Goal: Find specific fact

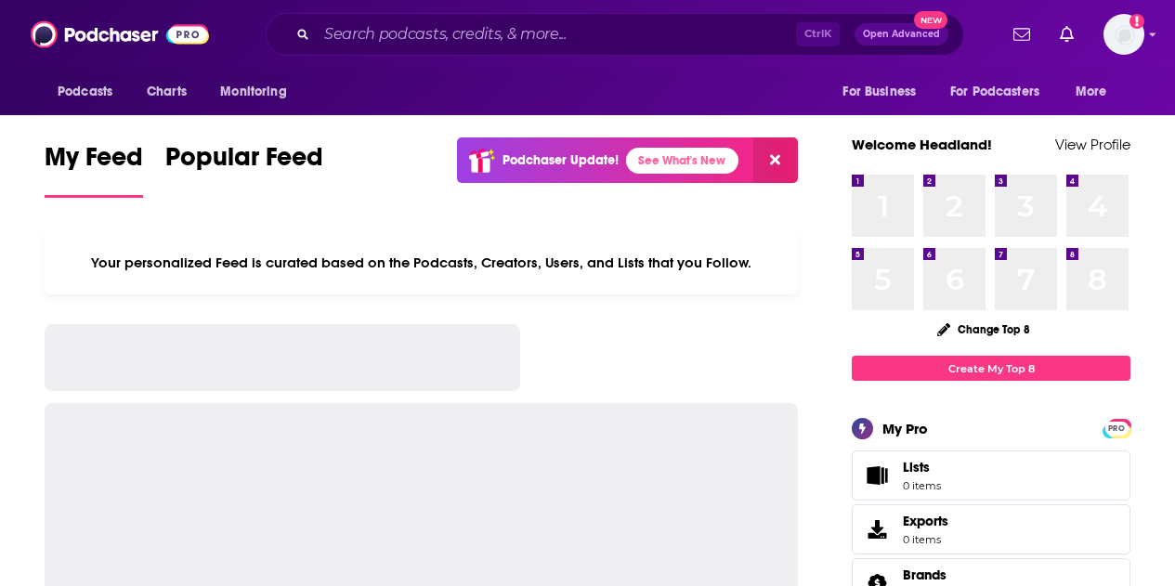
scroll to position [667, 0]
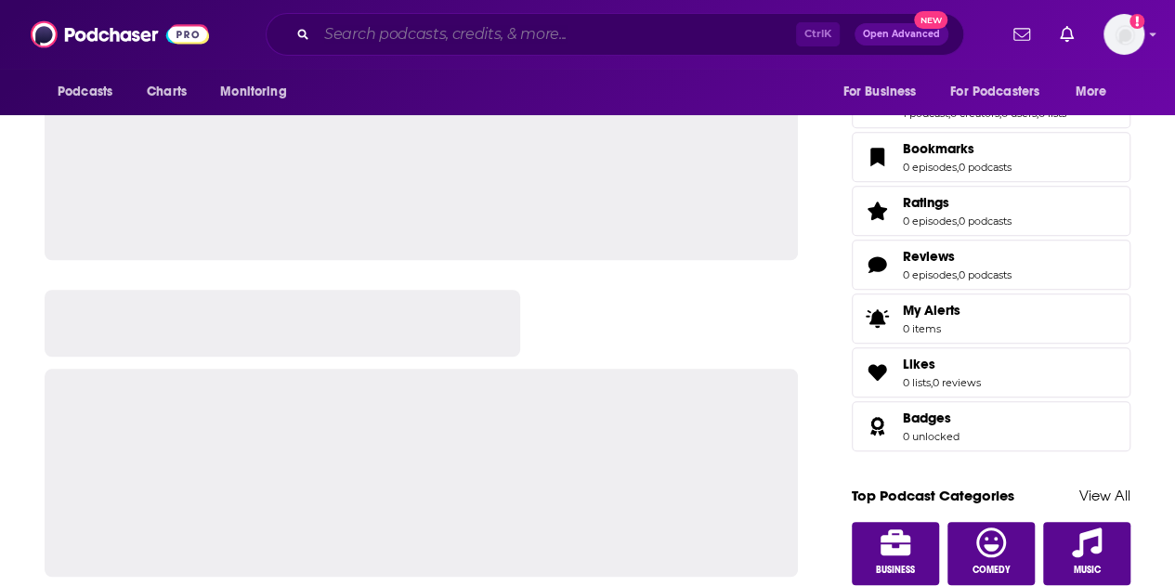
click at [603, 24] on input "Search podcasts, credits, & more..." at bounding box center [556, 35] width 479 height 30
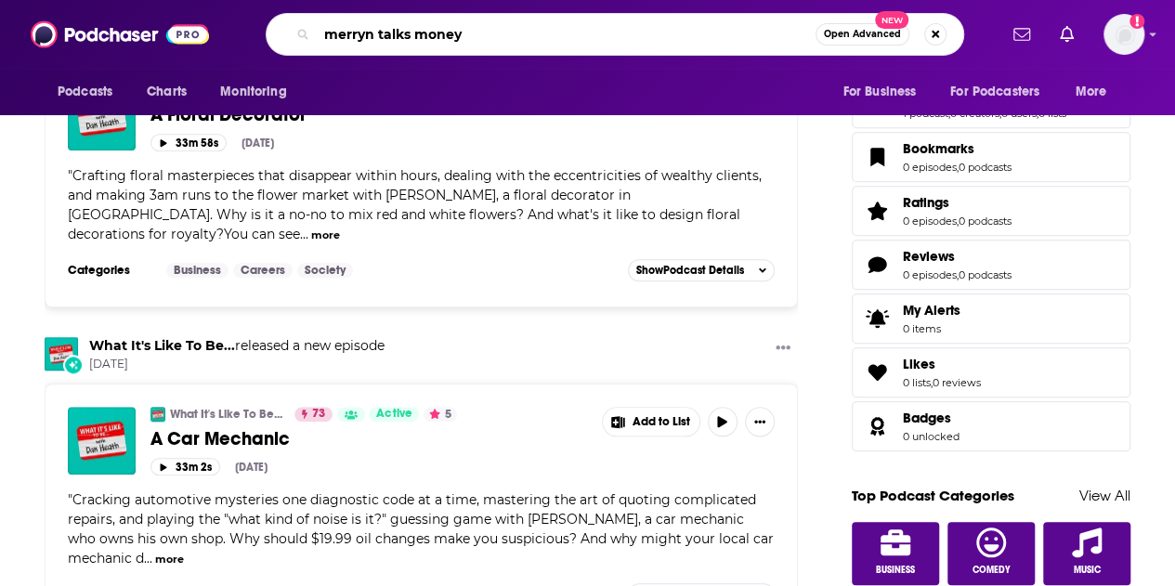
type input "merryn talks money"
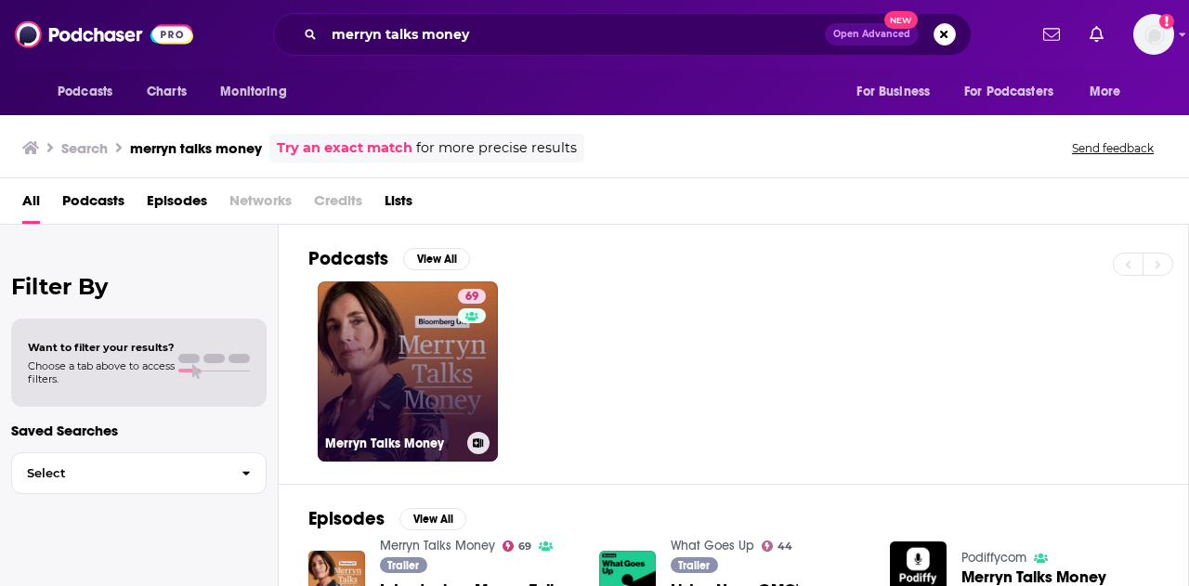
click at [378, 386] on link "69 Merryn Talks Money" at bounding box center [408, 372] width 180 height 180
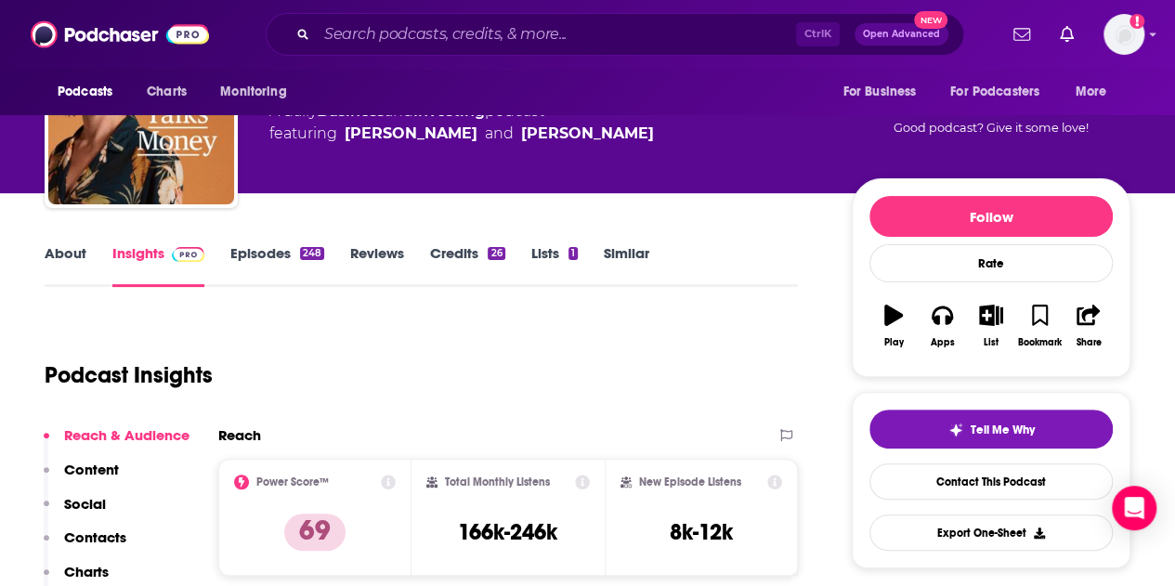
scroll to position [165, 0]
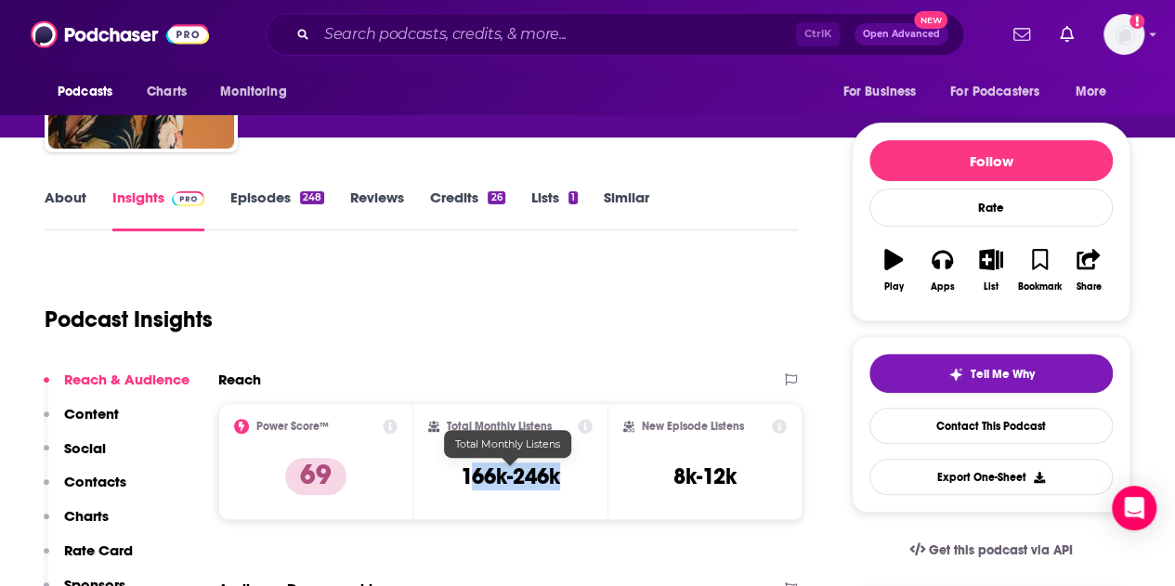
drag, startPoint x: 568, startPoint y: 479, endPoint x: 468, endPoint y: 477, distance: 99.5
click at [468, 477] on div "Total Monthly Listens 166k-246k" at bounding box center [510, 461] width 165 height 85
copy h3 "166k-246k"
click at [784, 426] on icon at bounding box center [779, 426] width 15 height 15
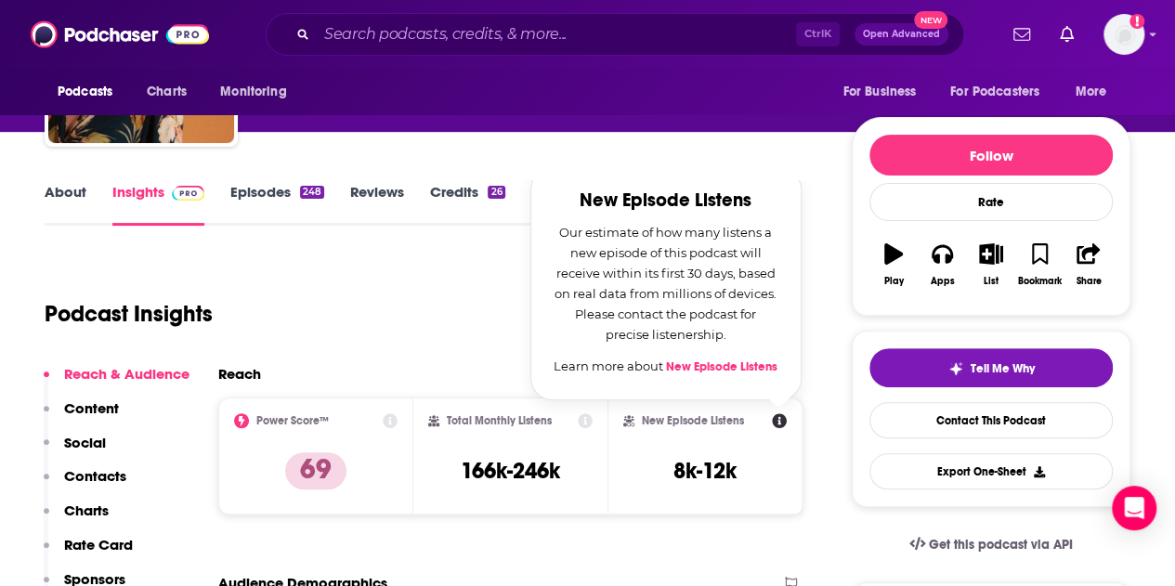
scroll to position [170, 0]
